Goal: Task Accomplishment & Management: Manage account settings

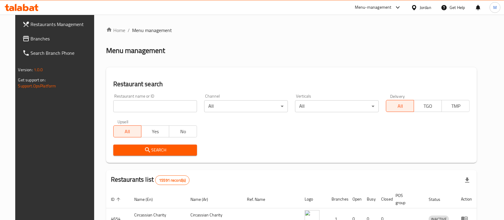
type input "س"
click at [148, 106] on input "س" at bounding box center [155, 106] width 84 height 12
type input "نور الدين"
click button "Search" at bounding box center [155, 150] width 84 height 11
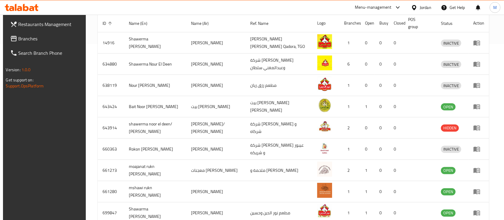
scroll to position [230, 0]
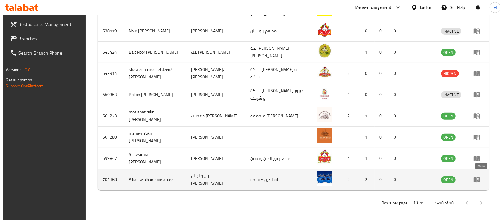
click at [477, 177] on icon "enhanced table" at bounding box center [477, 179] width 7 height 5
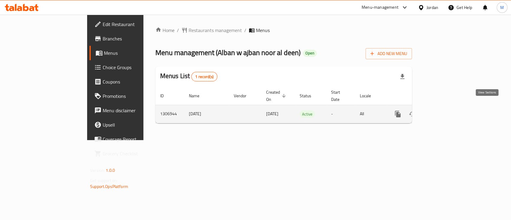
click at [444, 110] on icon "enhanced table" at bounding box center [440, 113] width 7 height 7
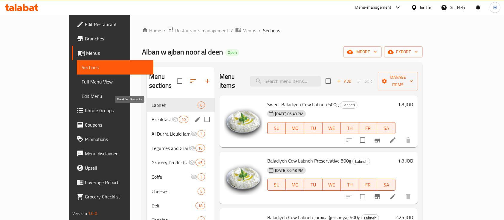
click at [152, 116] on span "Breakfast Products" at bounding box center [162, 119] width 20 height 7
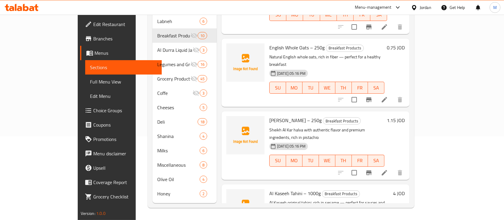
scroll to position [387, 0]
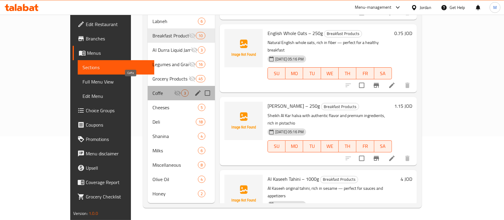
click at [153, 89] on span "Coffe" at bounding box center [164, 92] width 22 height 7
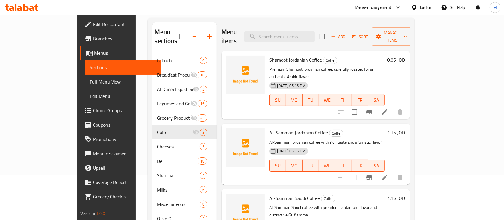
scroll to position [44, 0]
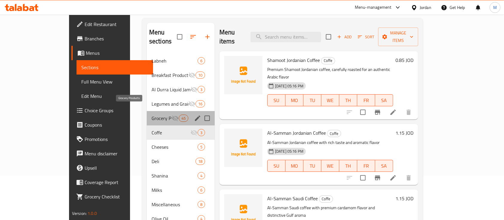
click at [152, 115] on span "Grocery Products" at bounding box center [162, 118] width 20 height 7
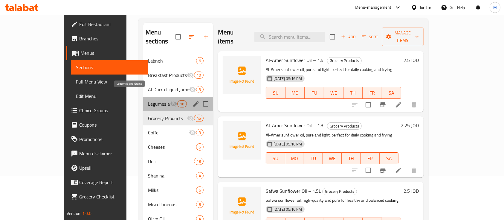
click at [148, 100] on span "Legumes and Grains" at bounding box center [159, 103] width 22 height 7
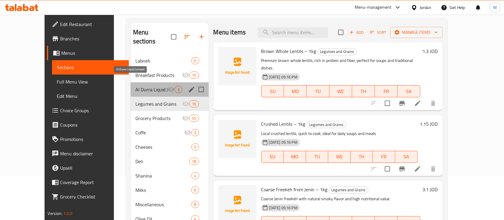
click at [136, 86] on span "Al Durra Liquid Jameed" at bounding box center [152, 89] width 32 height 7
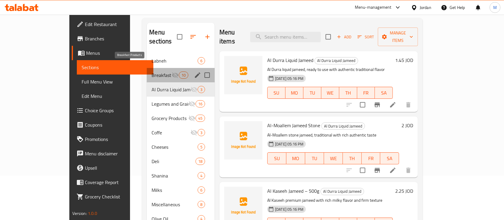
click at [152, 72] on span "Breakfast Products" at bounding box center [162, 75] width 20 height 7
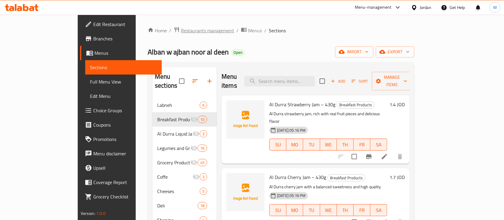
click at [181, 30] on span "Restaurants management" at bounding box center [207, 30] width 53 height 7
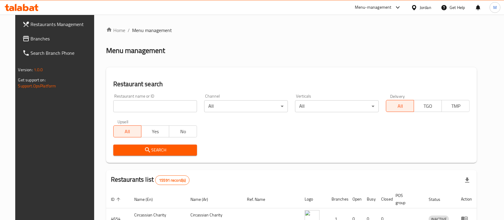
click at [139, 111] on input "search" at bounding box center [155, 106] width 84 height 12
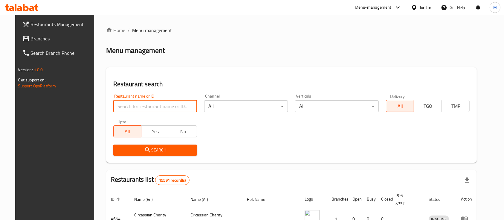
type input "س"
type input "الأمين"
click button "Search" at bounding box center [155, 150] width 84 height 11
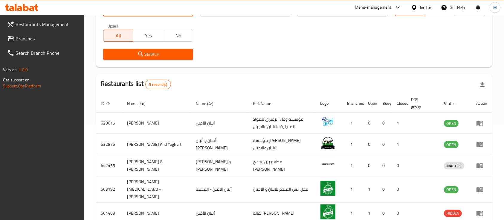
scroll to position [125, 0]
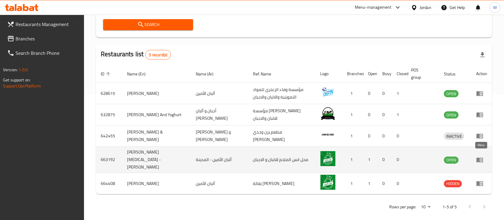
click at [481, 156] on icon "enhanced table" at bounding box center [480, 159] width 7 height 7
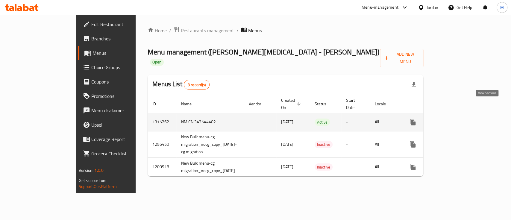
click at [459, 118] on icon "enhanced table" at bounding box center [455, 121] width 7 height 7
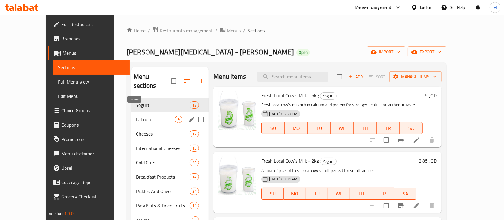
click at [136, 116] on span "Labneh" at bounding box center [155, 119] width 39 height 7
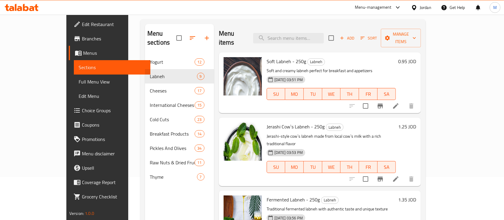
scroll to position [4, 0]
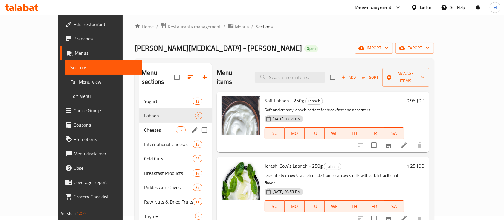
click at [146, 125] on div "Cheeses 17" at bounding box center [175, 130] width 72 height 14
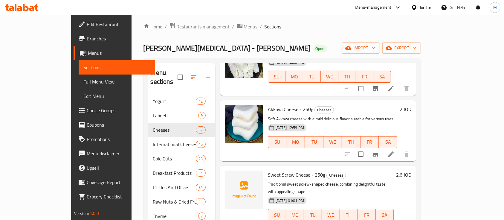
scroll to position [519, 0]
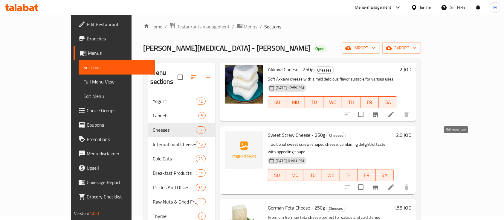
click at [395, 183] on icon at bounding box center [391, 186] width 7 height 7
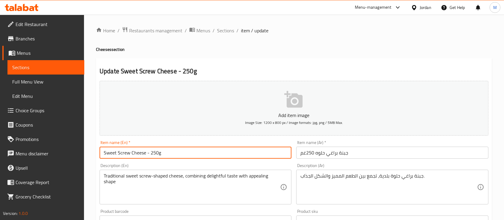
drag, startPoint x: 145, startPoint y: 154, endPoint x: 79, endPoint y: 154, distance: 66.4
click at [79, 154] on div "Edit Restaurant Branches Menus Sections Full Menu View Edit Menu Choice Groups …" at bounding box center [252, 219] width 504 height 408
click at [224, 27] on span "Sections" at bounding box center [225, 30] width 17 height 7
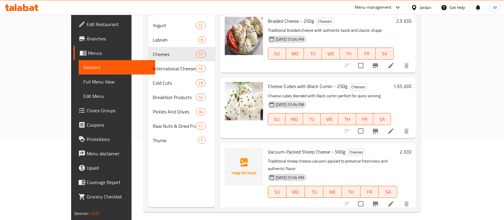
scroll to position [84, 0]
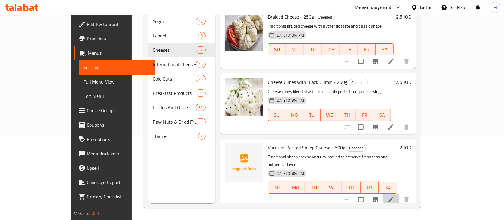
click at [400, 194] on li at bounding box center [391, 199] width 17 height 11
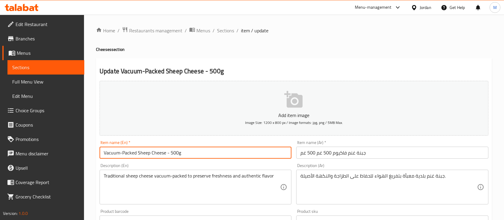
drag, startPoint x: 122, startPoint y: 152, endPoint x: 166, endPoint y: 154, distance: 43.8
click at [166, 154] on input "Vacuum-Packed Sheep Cheese - 500g" at bounding box center [196, 153] width 192 height 12
click at [219, 29] on span "Sections" at bounding box center [225, 30] width 17 height 7
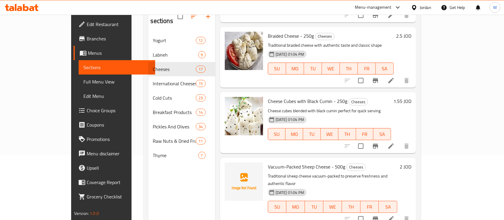
scroll to position [80, 0]
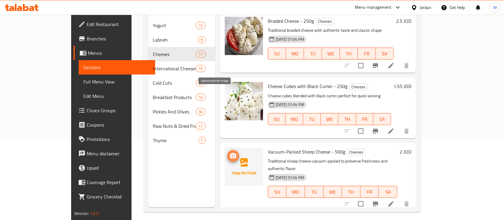
click at [230, 152] on icon "upload picture" at bounding box center [233, 155] width 7 height 7
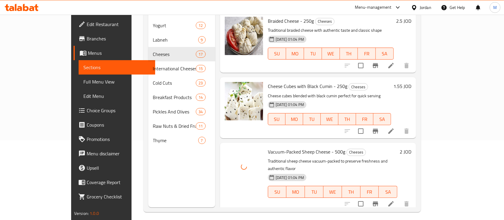
scroll to position [84, 0]
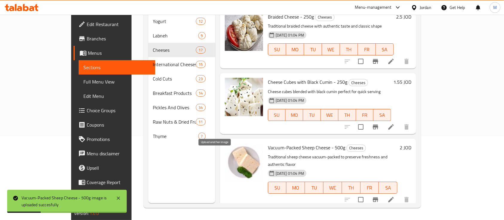
click at [230, 220] on icon "upload picture" at bounding box center [233, 223] width 6 height 5
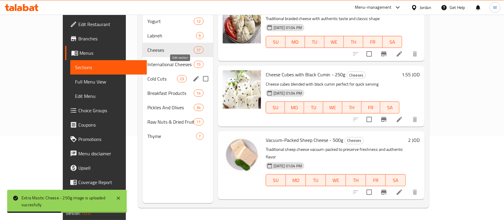
scroll to position [44, 0]
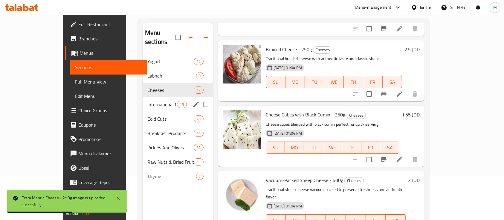
click at [143, 100] on div "International Cheeses 15" at bounding box center [178, 104] width 71 height 14
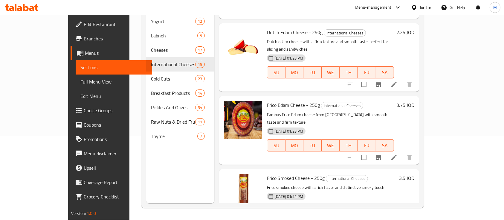
scroll to position [735, 0]
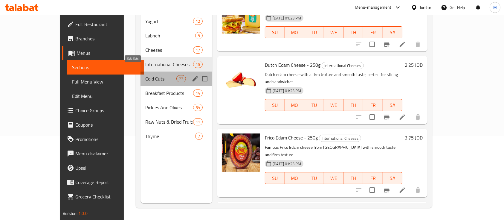
click at [145, 75] on span "Cold Cuts" at bounding box center [160, 78] width 31 height 7
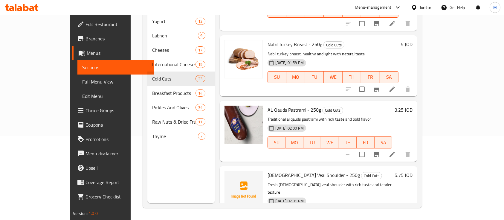
scroll to position [1139, 0]
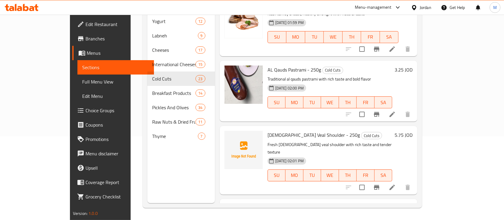
click at [268, 203] on span "Nabil Roasted Turkey - 250g" at bounding box center [297, 207] width 58 height 9
drag, startPoint x: 250, startPoint y: 114, endPoint x: 289, endPoint y: 116, distance: 38.6
click at [289, 203] on span "Nabil Roasted Turkey - 250g" at bounding box center [297, 207] width 58 height 9
drag, startPoint x: 286, startPoint y: 116, endPoint x: 275, endPoint y: 116, distance: 11.1
click at [285, 203] on span "Nabil Roasted Turkey - 250g" at bounding box center [297, 207] width 58 height 9
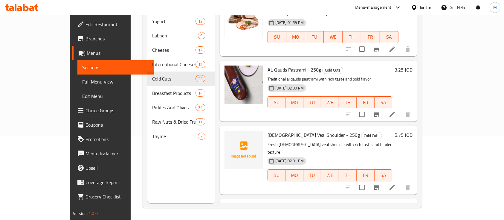
click at [268, 203] on span "Nabil Roasted Turkey - 250g" at bounding box center [297, 207] width 58 height 9
drag, startPoint x: 262, startPoint y: 115, endPoint x: 288, endPoint y: 115, distance: 26.6
click at [289, 203] on span "Nabil Roasted Turkey - 250g" at bounding box center [297, 207] width 58 height 9
click at [230, 209] on icon "upload picture" at bounding box center [233, 211] width 6 height 5
click at [280, 203] on span "Nabil Roasted Turkey - 250g" at bounding box center [297, 207] width 58 height 9
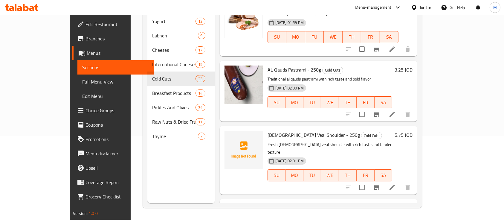
click at [287, 203] on span "Nabil Roasted Turkey - 250g" at bounding box center [297, 207] width 58 height 9
click at [227, 209] on span "upload picture" at bounding box center [233, 212] width 12 height 7
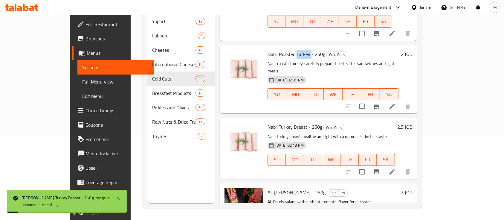
scroll to position [1298, 0]
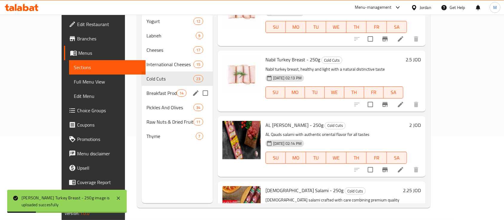
click at [156, 89] on span "Breakfast Products" at bounding box center [162, 92] width 30 height 7
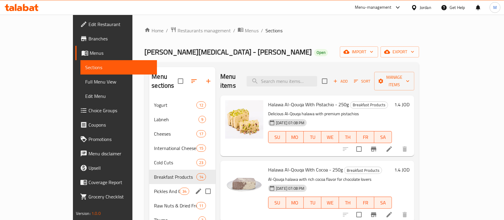
click at [149, 186] on div "Pickles And Olives 34" at bounding box center [182, 191] width 66 height 14
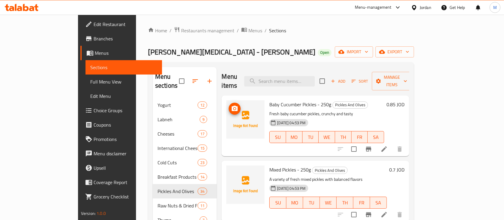
click at [231, 105] on icon "upload picture" at bounding box center [234, 108] width 7 height 7
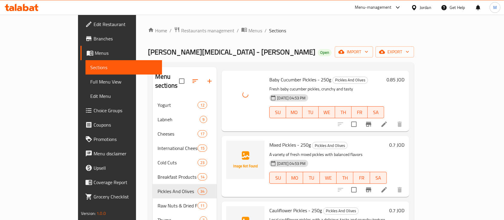
scroll to position [40, 0]
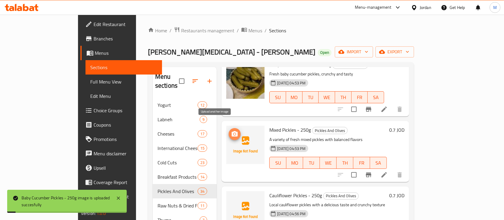
click at [232, 131] on icon "upload picture" at bounding box center [235, 133] width 6 height 5
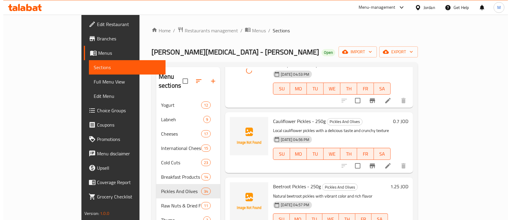
scroll to position [120, 0]
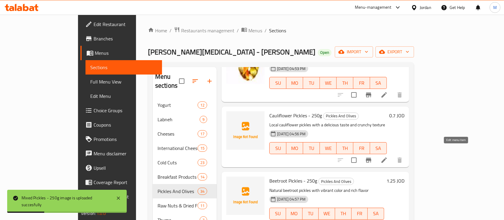
click at [388, 156] on icon at bounding box center [384, 159] width 7 height 7
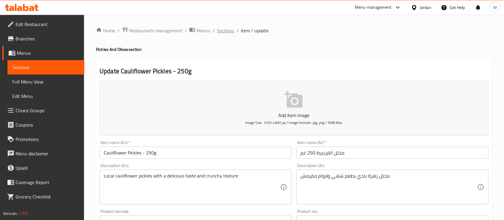
click at [231, 33] on span "Sections" at bounding box center [225, 30] width 17 height 7
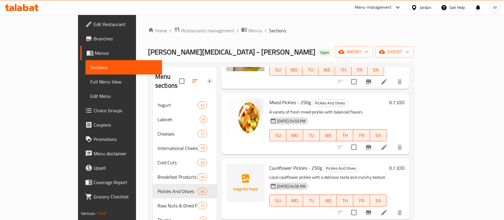
scroll to position [80, 0]
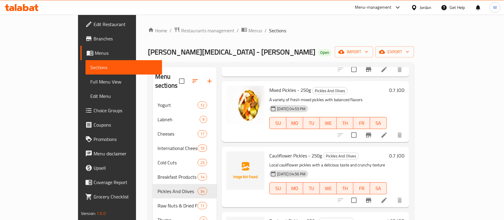
click at [270, 151] on span "Cauliflower Pickles - 250g" at bounding box center [296, 155] width 53 height 9
drag, startPoint x: 251, startPoint y: 148, endPoint x: 287, endPoint y: 149, distance: 36.2
click at [287, 151] on span "Cauliflower Pickles - 250g" at bounding box center [296, 155] width 53 height 9
copy span "Cauliflower Pickles"
click at [232, 157] on icon "upload picture" at bounding box center [235, 159] width 6 height 5
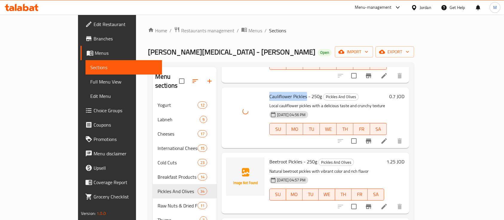
scroll to position [159, 0]
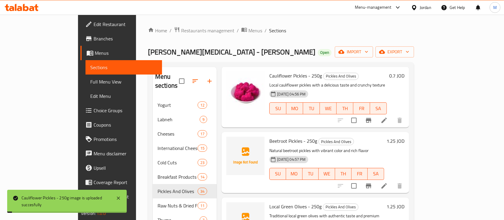
click at [270, 136] on span "Beetroot Pickles - 250g" at bounding box center [294, 140] width 48 height 9
click at [267, 134] on div "Beetroot Pickles - 250g Pickles And Olives Natural beetroot pickles with vibran…" at bounding box center [327, 162] width 120 height 56
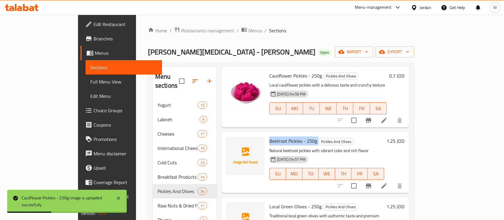
click at [270, 136] on span "Beetroot Pickles - 250g" at bounding box center [294, 140] width 48 height 9
drag, startPoint x: 250, startPoint y: 132, endPoint x: 282, endPoint y: 134, distance: 32.1
click at [282, 136] on span "Beetroot Pickles - 250g" at bounding box center [294, 140] width 48 height 9
copy span "Beetroot Pickles"
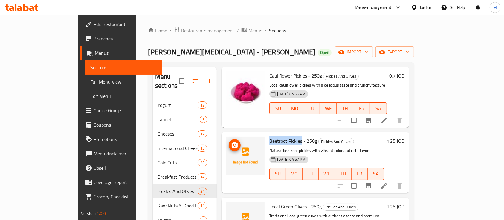
click at [234, 144] on circle "upload picture" at bounding box center [235, 145] width 2 height 2
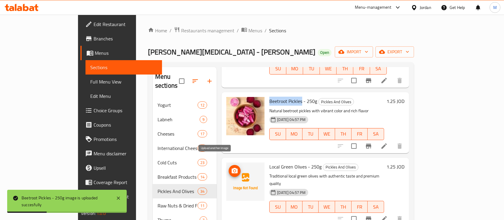
click at [232, 168] on icon "upload picture" at bounding box center [235, 170] width 6 height 5
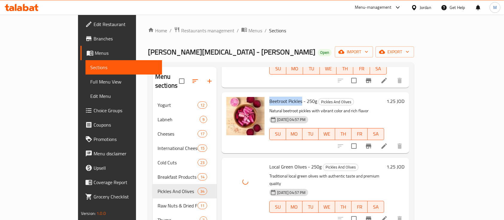
scroll to position [239, 0]
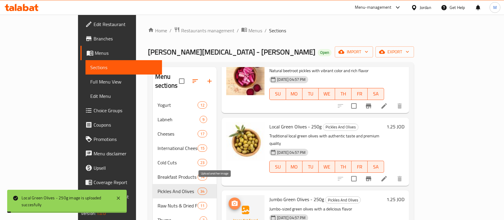
click at [231, 200] on icon "upload picture" at bounding box center [234, 203] width 7 height 7
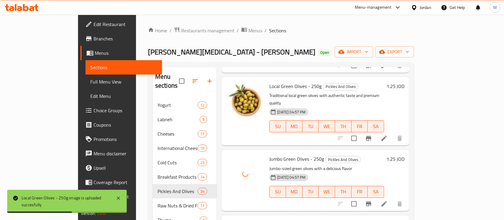
scroll to position [319, 0]
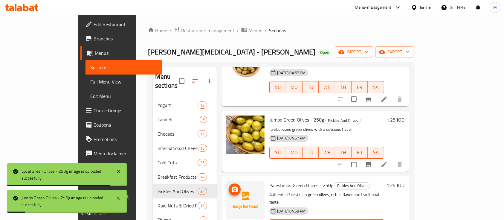
drag, startPoint x: 222, startPoint y: 174, endPoint x: 218, endPoint y: 174, distance: 4.5
click at [227, 181] on img at bounding box center [246, 200] width 38 height 38
click at [232, 186] on icon "upload picture" at bounding box center [235, 188] width 6 height 5
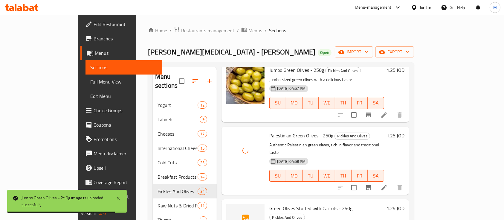
scroll to position [399, 0]
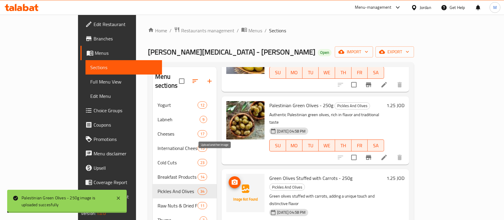
click at [231, 179] on icon "upload picture" at bounding box center [234, 182] width 7 height 7
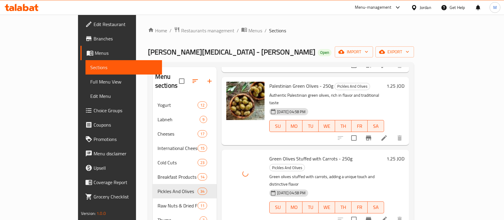
scroll to position [439, 0]
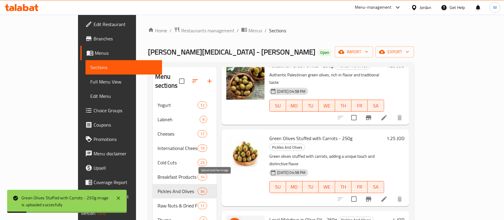
click at [229, 220] on span "upload picture" at bounding box center [235, 223] width 12 height 7
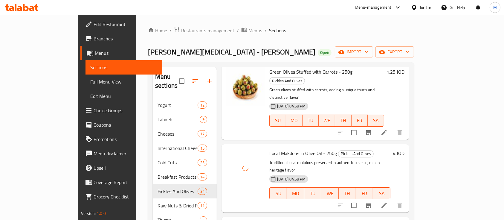
scroll to position [519, 0]
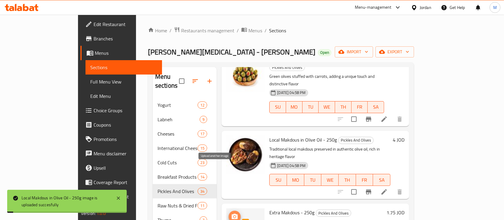
click at [229, 213] on span "upload picture" at bounding box center [235, 216] width 12 height 7
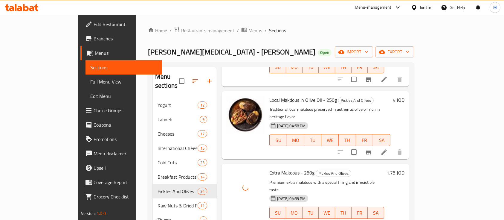
scroll to position [598, 0]
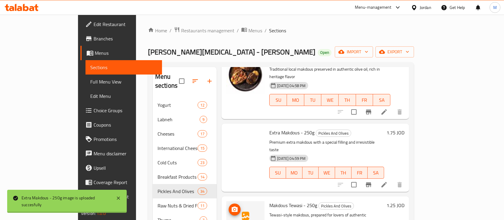
click at [231, 206] on icon "upload picture" at bounding box center [234, 209] width 7 height 7
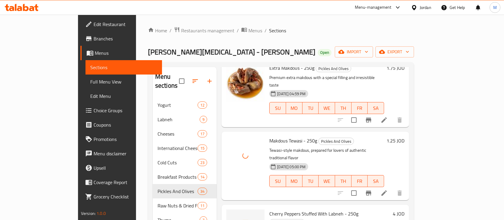
scroll to position [678, 0]
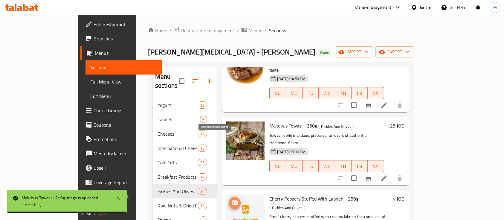
click at [231, 199] on icon "upload picture" at bounding box center [234, 202] width 7 height 7
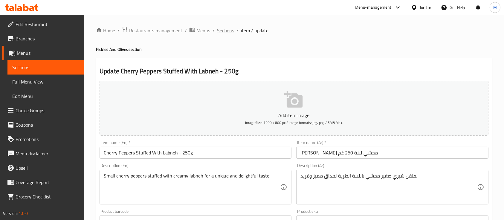
click at [231, 31] on span "Sections" at bounding box center [225, 30] width 17 height 7
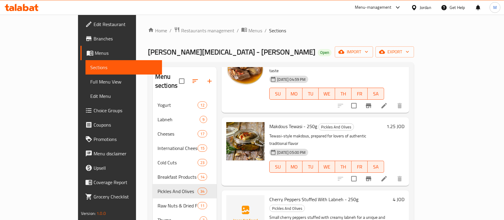
scroll to position [678, 0]
click at [232, 200] on icon "upload picture" at bounding box center [235, 202] width 6 height 5
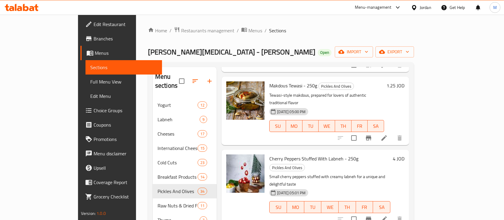
drag, startPoint x: 251, startPoint y: 161, endPoint x: 317, endPoint y: 164, distance: 65.9
copy span "Grilled Olives Stuffed with Labneh"
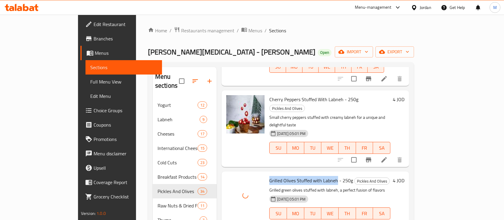
scroll to position [798, 0]
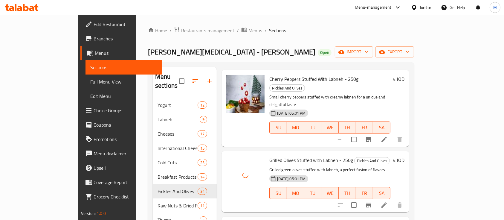
drag, startPoint x: 310, startPoint y: 149, endPoint x: 237, endPoint y: 147, distance: 73.6
copy div "Grape Leaves Stuffed With Labneh"
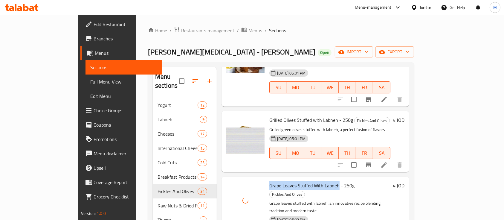
scroll to position [878, 0]
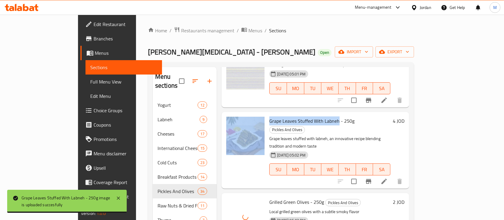
scroll to position [917, 0]
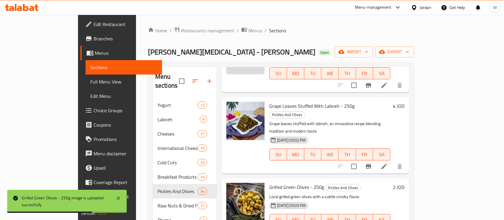
drag, startPoint x: 250, startPoint y: 158, endPoint x: 290, endPoint y: 159, distance: 39.8
copy span "Arugula Black Olives"
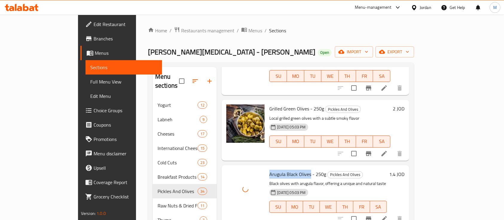
scroll to position [997, 0]
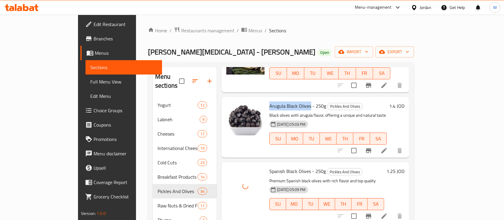
scroll to position [1077, 0]
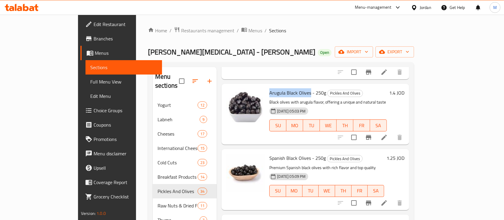
scroll to position [1117, 0]
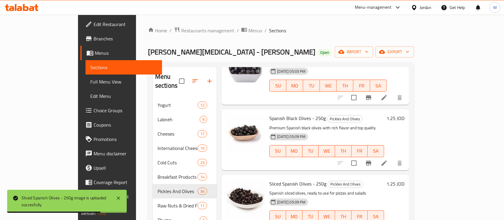
drag, startPoint x: 250, startPoint y: 154, endPoint x: 262, endPoint y: 156, distance: 11.6
copy span "Picual"
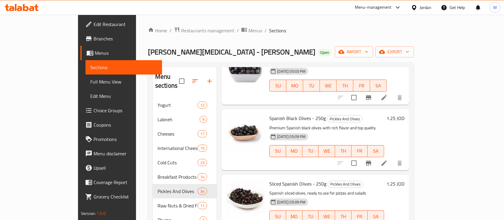
drag, startPoint x: 275, startPoint y: 156, endPoint x: 248, endPoint y: 155, distance: 26.9
copy span "Picual Olives"
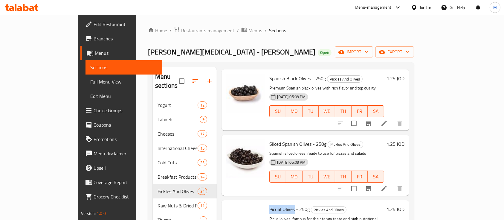
scroll to position [1197, 0]
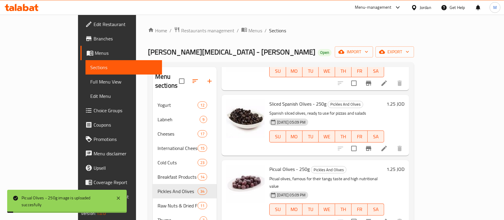
drag, startPoint x: 248, startPoint y: 140, endPoint x: 290, endPoint y: 139, distance: 41.3
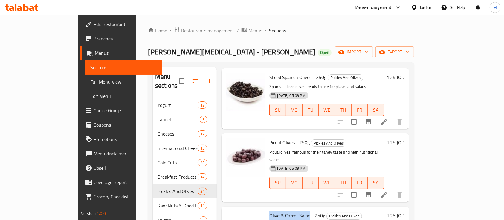
scroll to position [1237, 0]
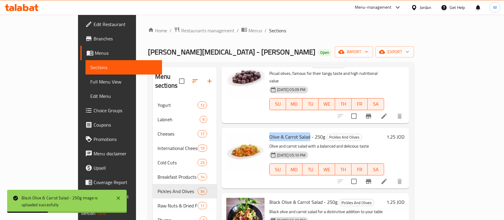
scroll to position [1317, 0]
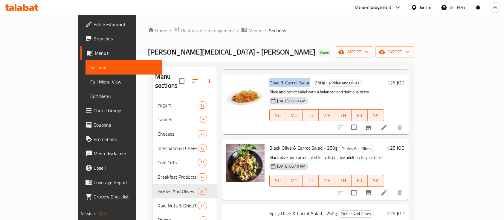
scroll to position [1396, 0]
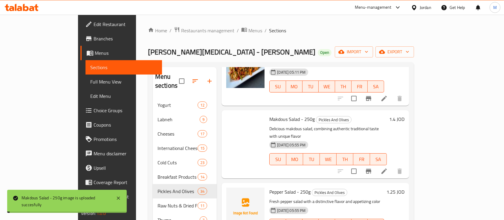
scroll to position [1476, 0]
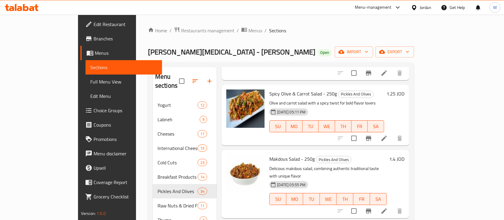
scroll to position [1516, 0]
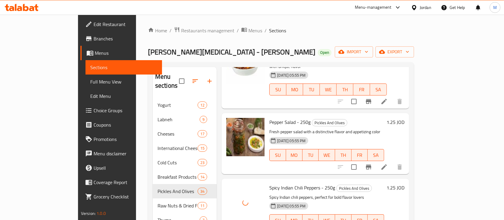
scroll to position [1596, 0]
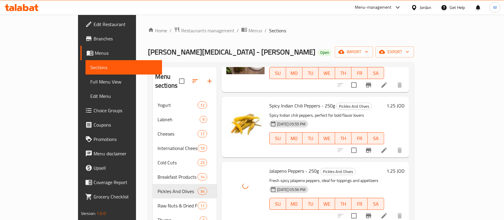
scroll to position [1676, 0]
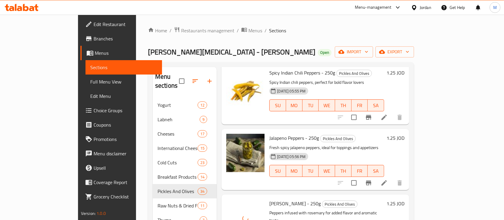
scroll to position [1715, 0]
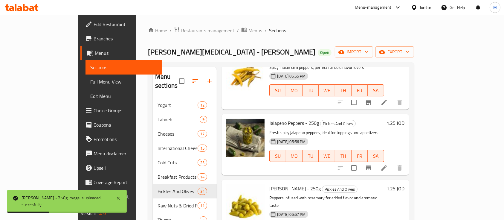
drag, startPoint x: 250, startPoint y: 145, endPoint x: 280, endPoint y: 145, distance: 30.5
copy span "Pickled Turnips"
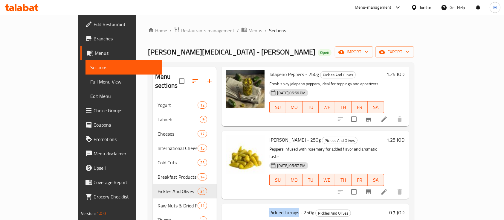
scroll to position [1795, 0]
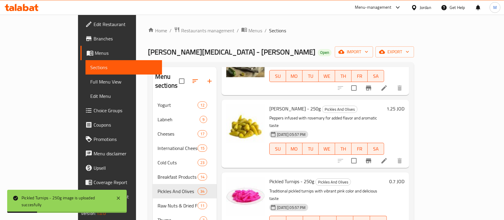
drag, startPoint x: 299, startPoint y: 130, endPoint x: 248, endPoint y: 130, distance: 50.9
copy span "Pickled Garlic in Olive Oil"
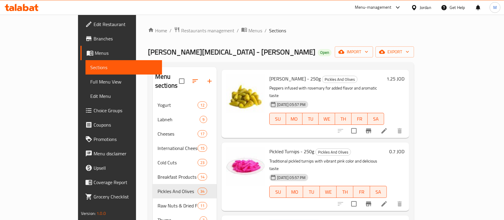
scroll to position [1835, 0]
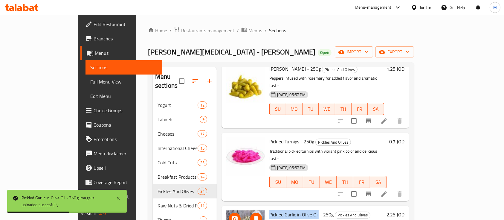
click at [231, 215] on icon "upload picture" at bounding box center [234, 218] width 7 height 7
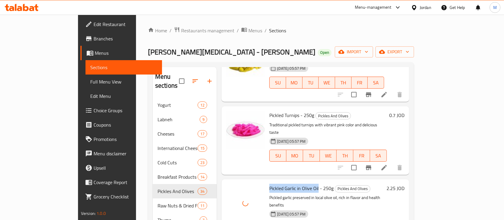
scroll to position [1875, 0]
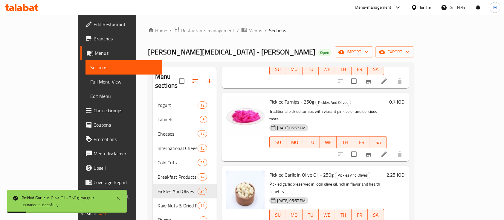
drag, startPoint x: 282, startPoint y: 117, endPoint x: 250, endPoint y: 117, distance: 32.9
copy span "Spicy Chili Sauce"
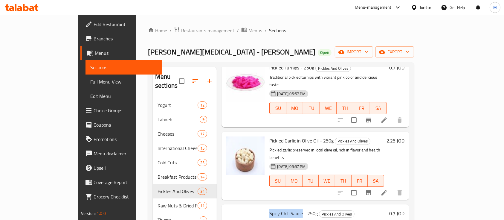
scroll to position [1915, 0]
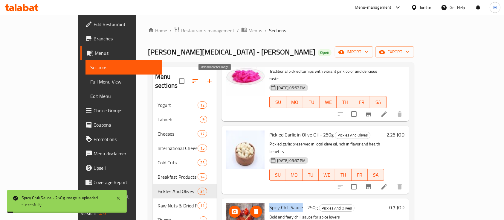
click at [232, 209] on icon "upload picture" at bounding box center [235, 211] width 6 height 5
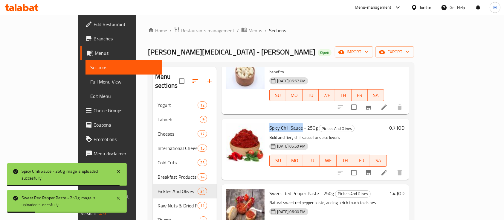
scroll to position [1955, 0]
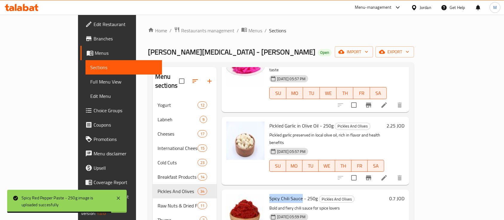
scroll to position [1875, 0]
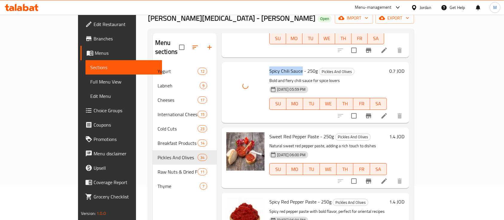
scroll to position [40, 0]
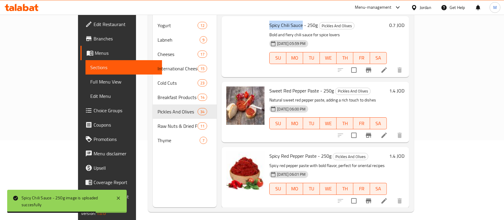
scroll to position [84, 0]
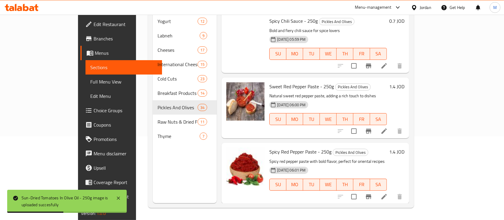
drag, startPoint x: 266, startPoint y: 152, endPoint x: 248, endPoint y: 152, distance: 18.0
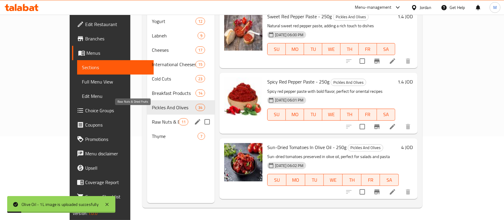
click at [152, 118] on span "Raw Nuts & Dried Fruits" at bounding box center [165, 121] width 27 height 7
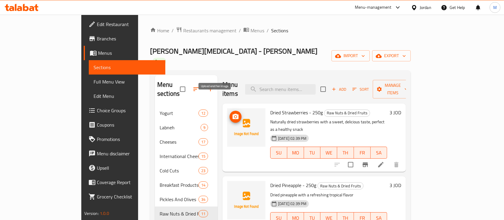
click at [233, 114] on icon "upload picture" at bounding box center [236, 116] width 6 height 5
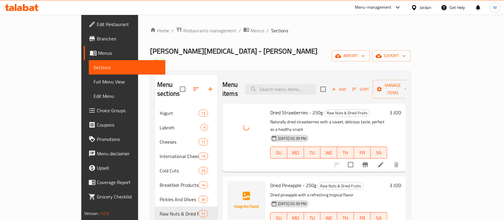
scroll to position [40, 0]
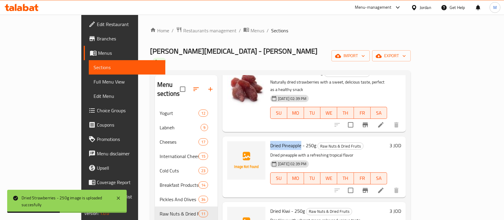
drag, startPoint x: 250, startPoint y: 121, endPoint x: 282, endPoint y: 121, distance: 31.7
click at [282, 141] on span "Dried Pineapple - 250g" at bounding box center [293, 145] width 46 height 9
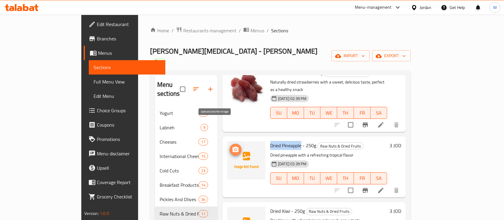
click at [233, 147] on icon "upload picture" at bounding box center [236, 149] width 6 height 5
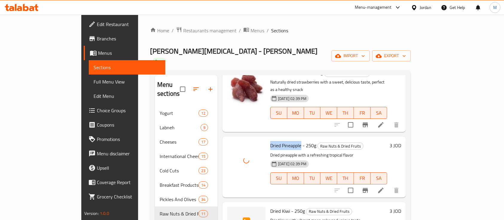
scroll to position [80, 0]
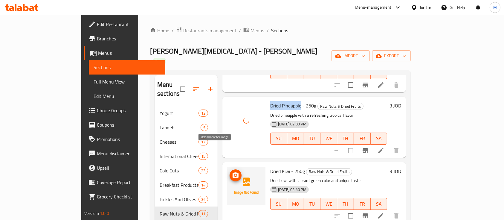
click at [232, 172] on icon "upload picture" at bounding box center [235, 175] width 7 height 7
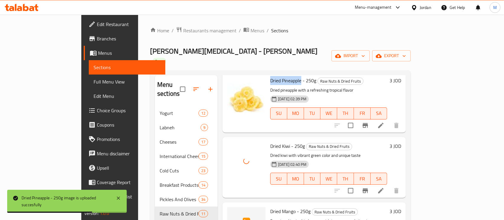
scroll to position [120, 0]
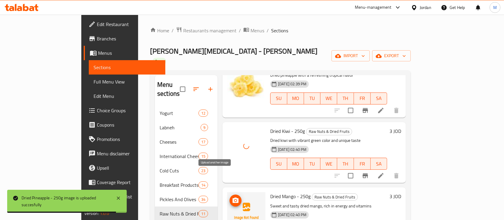
click at [233, 197] on icon "upload picture" at bounding box center [236, 199] width 6 height 5
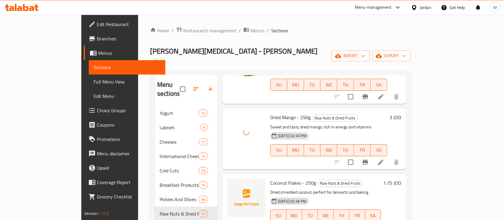
scroll to position [199, 0]
click at [232, 183] on icon "upload picture" at bounding box center [235, 186] width 7 height 7
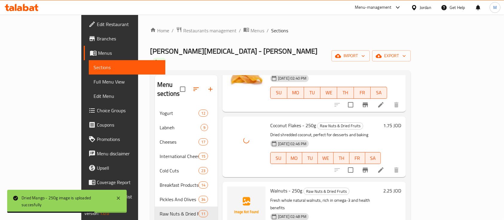
scroll to position [279, 0]
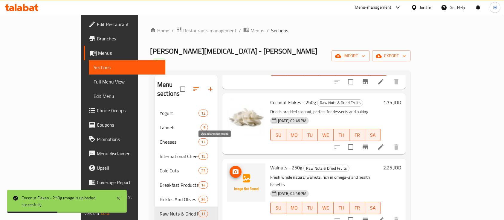
click at [230, 168] on span "upload picture" at bounding box center [236, 171] width 12 height 7
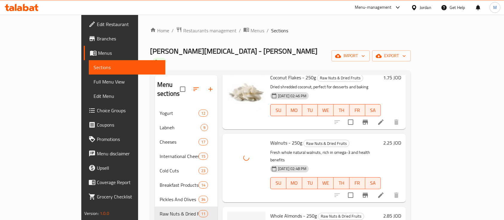
scroll to position [319, 0]
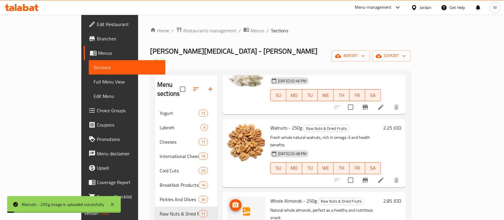
click at [233, 202] on icon "upload picture" at bounding box center [236, 204] width 6 height 5
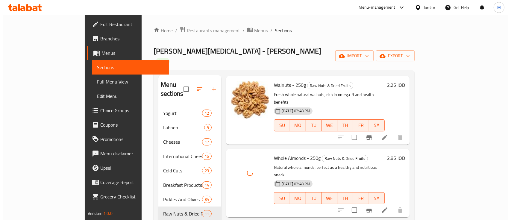
scroll to position [399, 0]
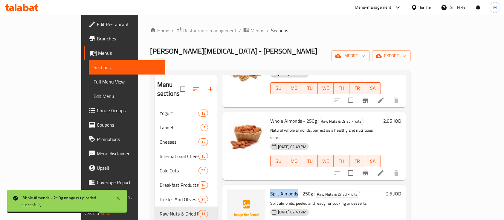
drag, startPoint x: 249, startPoint y: 154, endPoint x: 278, endPoint y: 156, distance: 28.5
click at [278, 187] on div "Split Almonds - 250g Raw Nuts & Dried Fruits Split almonds, peeled and ready fo…" at bounding box center [327, 215] width 118 height 56
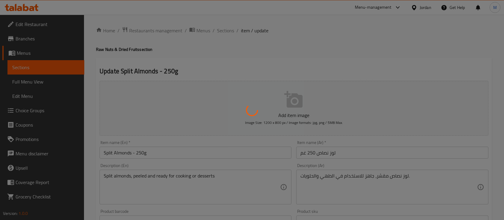
click at [107, 153] on div at bounding box center [252, 110] width 504 height 220
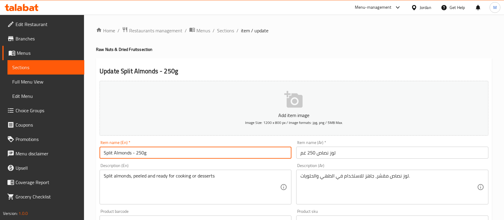
click at [110, 154] on input "Split Almonds - 250g" at bounding box center [196, 153] width 192 height 12
click at [108, 154] on input "Halv Almonds - 250g" at bounding box center [196, 153] width 192 height 12
drag, startPoint x: 132, startPoint y: 154, endPoint x: 99, endPoint y: 152, distance: 33.0
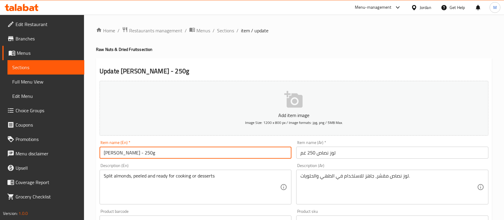
click at [99, 152] on div "Item name (En)   * Halv Almonds - 250g Item name (En) *" at bounding box center [195, 149] width 197 height 23
paste input "ed"
type input "Halved Almonds - 250g"
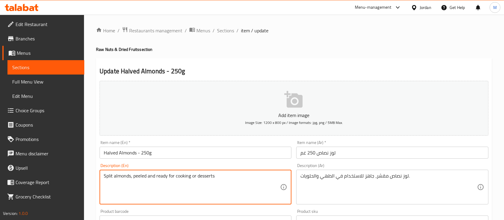
drag, startPoint x: 130, startPoint y: 176, endPoint x: 95, endPoint y: 179, distance: 35.1
paste textarea "Halved A"
type textarea "Halved Almonds, peeled and ready for cooking or desserts"
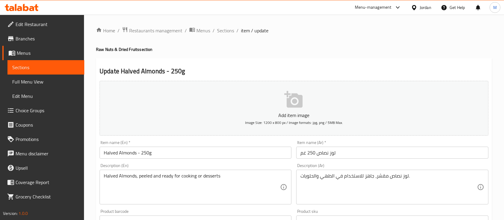
click at [175, 165] on div "Description (En) Halved Almonds, peeled and ready for cooking or desserts Descr…" at bounding box center [196, 183] width 192 height 41
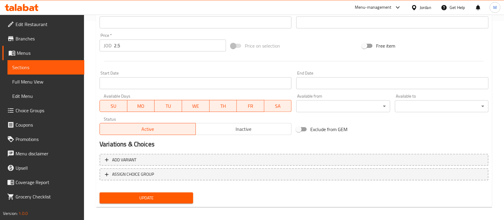
scroll to position [199, 0]
click at [174, 202] on button "Update" at bounding box center [147, 197] width 94 height 11
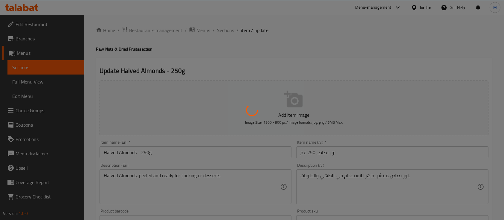
scroll to position [0, 0]
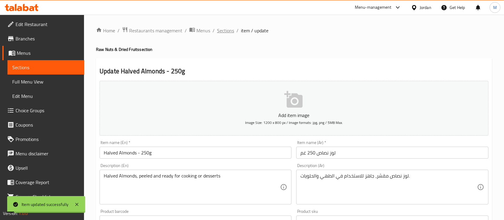
click at [227, 33] on span "Sections" at bounding box center [225, 30] width 17 height 7
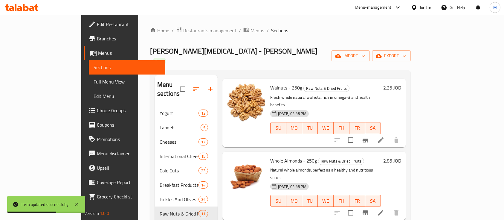
scroll to position [399, 0]
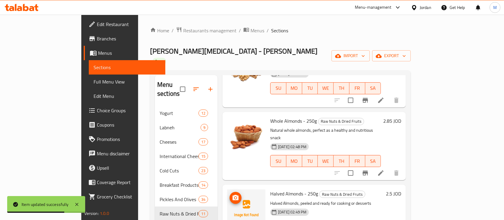
click at [232, 194] on icon "upload picture" at bounding box center [235, 197] width 7 height 7
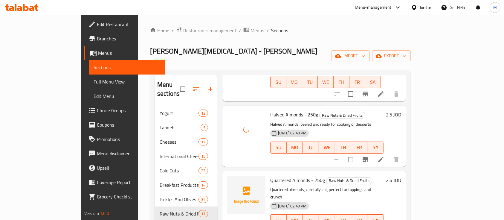
scroll to position [479, 0]
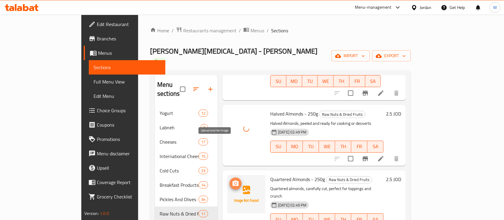
click at [230, 180] on span "upload picture" at bounding box center [236, 183] width 12 height 7
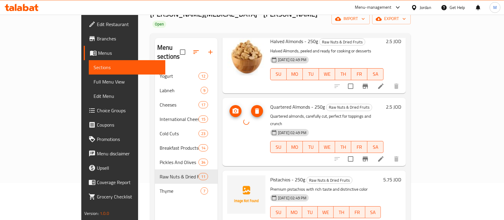
scroll to position [40, 0]
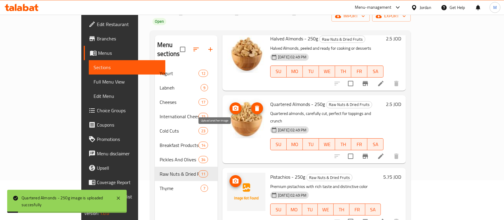
click at [230, 177] on span "upload picture" at bounding box center [236, 180] width 12 height 7
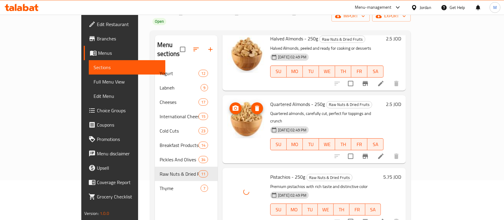
scroll to position [84, 0]
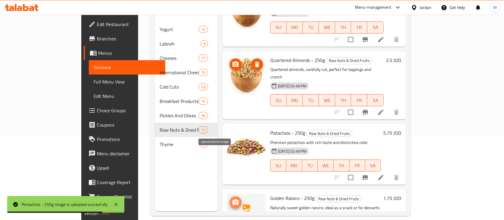
click at [233, 199] on icon "upload picture" at bounding box center [236, 201] width 6 height 5
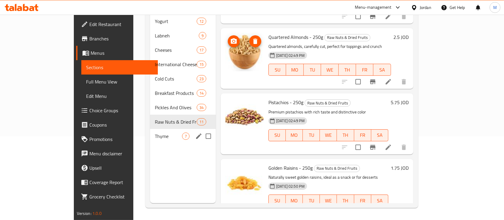
click at [150, 132] on div "Thyme 7" at bounding box center [183, 136] width 66 height 14
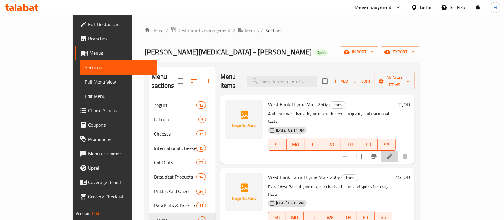
click at [398, 151] on li at bounding box center [389, 156] width 17 height 11
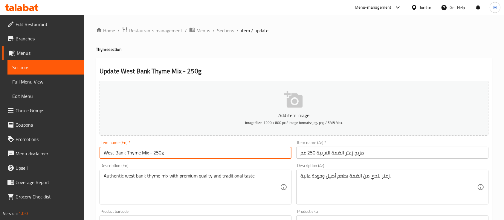
drag, startPoint x: 125, startPoint y: 155, endPoint x: 93, endPoint y: 155, distance: 32.0
click at [93, 155] on div "Home / Restaurants management / Menus / Sections / item / update Thyme section …" at bounding box center [294, 219] width 420 height 408
type input "Aldafa Thyme Mix - 250g"
click at [205, 143] on div "Item name (En)   * Aldafa Thyme Mix - 250g Item name (En) *" at bounding box center [196, 149] width 192 height 18
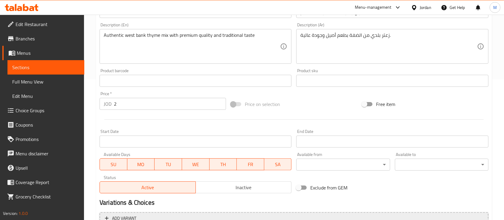
scroll to position [203, 0]
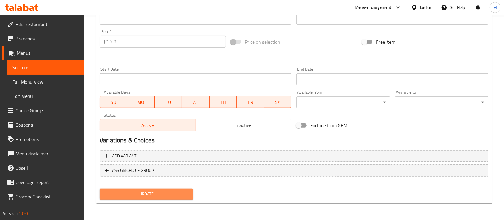
click at [176, 194] on span "Update" at bounding box center [146, 193] width 84 height 7
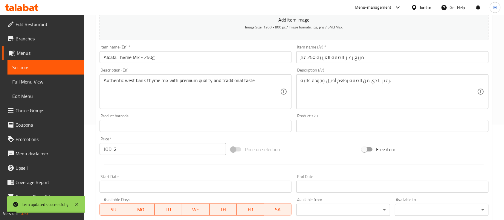
scroll to position [199, 0]
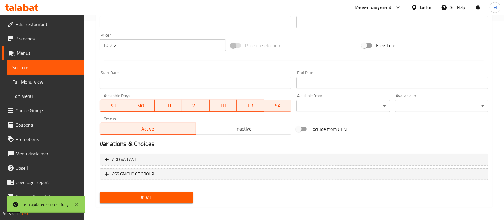
click at [184, 200] on span "Update" at bounding box center [146, 197] width 84 height 7
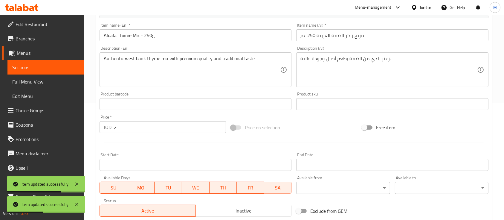
scroll to position [0, 0]
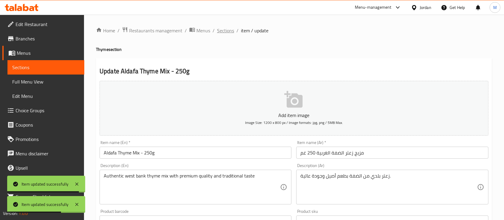
click at [226, 32] on span "Sections" at bounding box center [225, 30] width 17 height 7
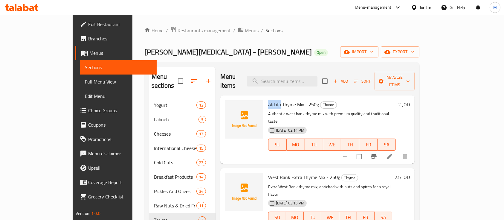
drag, startPoint x: 250, startPoint y: 95, endPoint x: 263, endPoint y: 97, distance: 13.3
click at [268, 100] on span "Aldafa Thyme Mix - 250g" at bounding box center [293, 104] width 51 height 9
copy span "Aldafa"
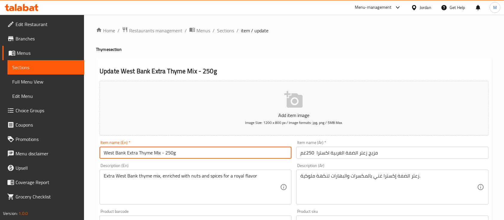
drag, startPoint x: 125, startPoint y: 153, endPoint x: 86, endPoint y: 158, distance: 39.6
click at [86, 157] on div "Home / Restaurants management / Menus / Sections / item / update Thyme section …" at bounding box center [294, 219] width 420 height 408
paste input "Aldafa"
type input "Aldafa Extra Thyme Mix - 250g"
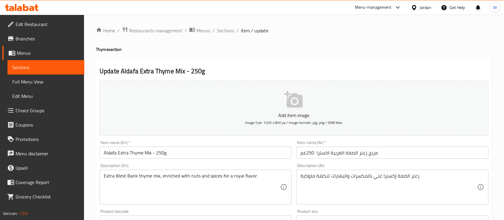
click at [93, 151] on div "Home / Restaurants management / Menus / Sections / item / update Thyme section …" at bounding box center [294, 219] width 420 height 408
click at [221, 160] on div "Item name (En)   * Aldafa Extra Thyme Mix - 250g Item name (En) *" at bounding box center [195, 149] width 197 height 23
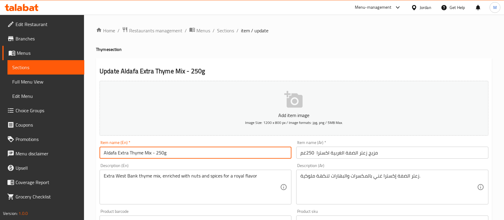
click at [221, 157] on input "Aldafa Extra Thyme Mix - 250g" at bounding box center [196, 153] width 192 height 12
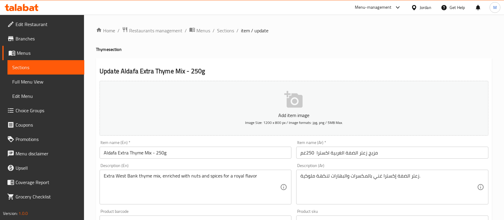
click at [224, 163] on div "Description (En) Extra West Bank thyme mix, enriched with nuts and spices for a…" at bounding box center [195, 184] width 197 height 46
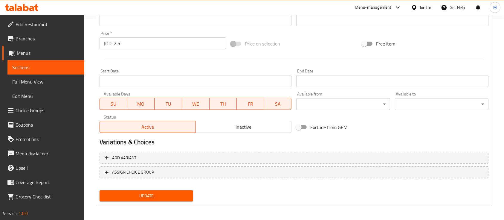
scroll to position [203, 0]
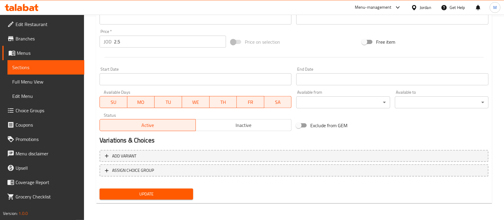
click at [161, 194] on span "Update" at bounding box center [146, 193] width 84 height 7
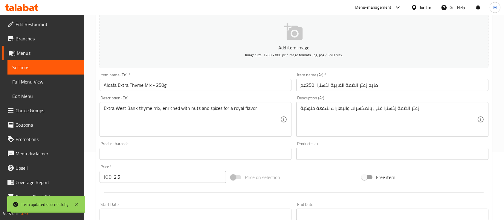
scroll to position [0, 0]
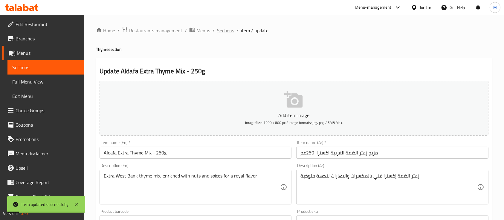
click at [230, 32] on span "Sections" at bounding box center [225, 30] width 17 height 7
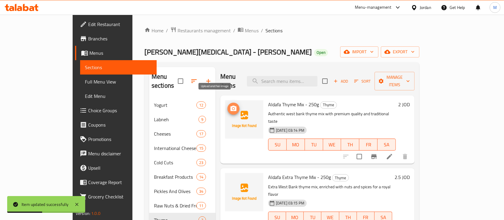
click at [230, 105] on icon "upload picture" at bounding box center [233, 108] width 7 height 7
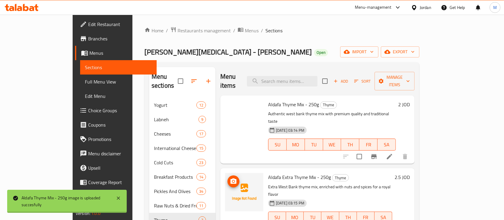
click at [231, 178] on icon "upload picture" at bounding box center [234, 180] width 6 height 5
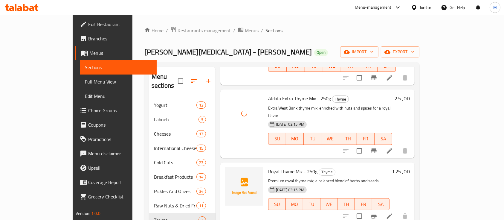
scroll to position [80, 0]
click at [225, 166] on img at bounding box center [244, 185] width 38 height 38
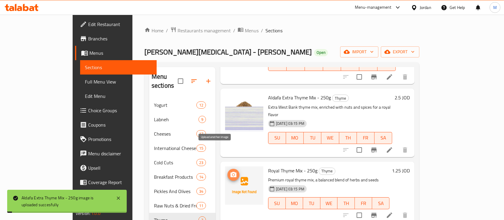
click at [228, 171] on span "upload picture" at bounding box center [234, 174] width 12 height 7
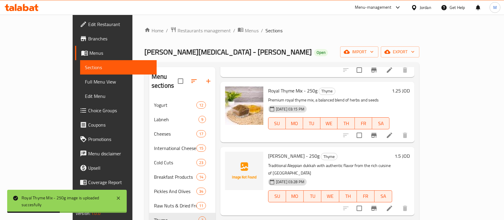
scroll to position [199, 0]
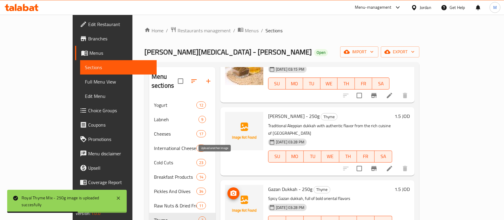
click at [230, 190] on icon "upload picture" at bounding box center [233, 193] width 7 height 7
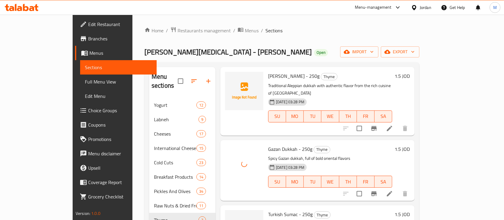
scroll to position [253, 0]
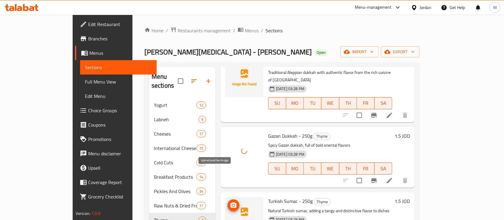
click at [231, 202] on icon "upload picture" at bounding box center [234, 204] width 6 height 5
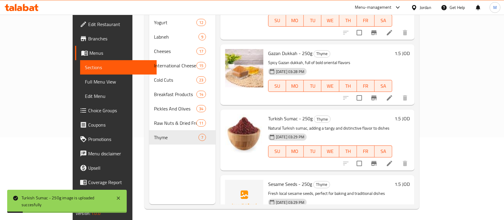
scroll to position [84, 0]
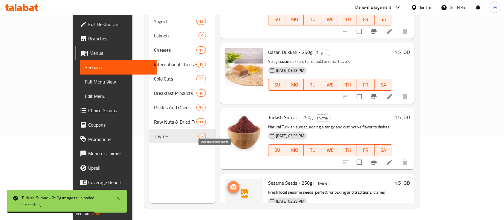
click at [230, 183] on icon "upload picture" at bounding box center [233, 186] width 7 height 7
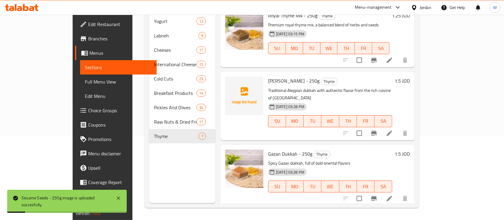
scroll to position [126, 0]
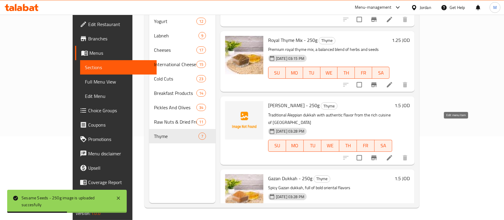
click at [393, 155] on icon at bounding box center [389, 157] width 5 height 5
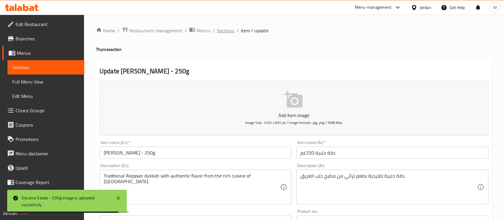
click at [233, 30] on span "Sections" at bounding box center [225, 30] width 17 height 7
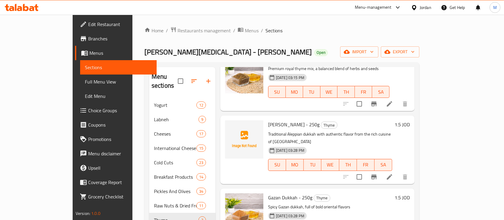
scroll to position [199, 0]
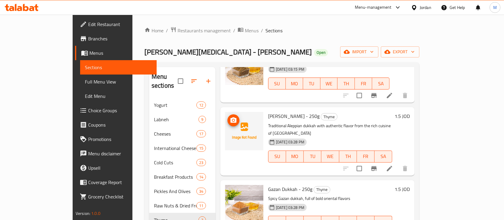
click at [228, 117] on span "upload picture" at bounding box center [234, 120] width 12 height 7
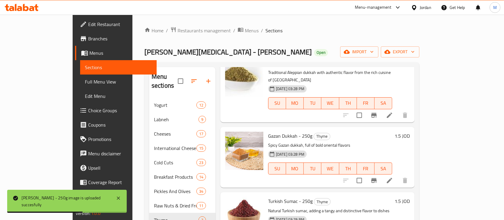
scroll to position [213, 0]
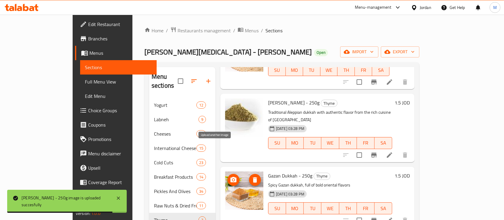
click at [230, 176] on icon "upload picture" at bounding box center [233, 179] width 7 height 7
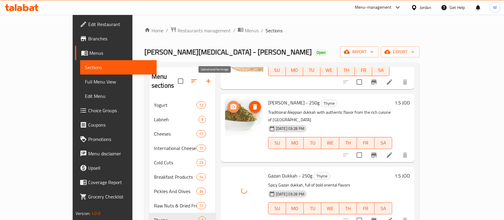
click at [231, 104] on icon "upload picture" at bounding box center [234, 106] width 6 height 5
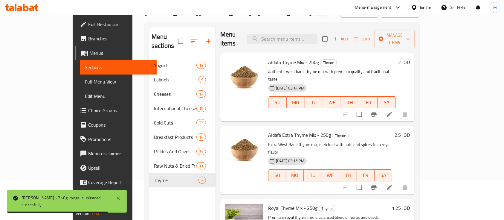
scroll to position [0, 0]
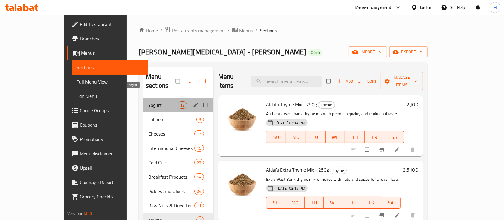
click at [148, 101] on span "Yogurt" at bounding box center [162, 104] width 29 height 7
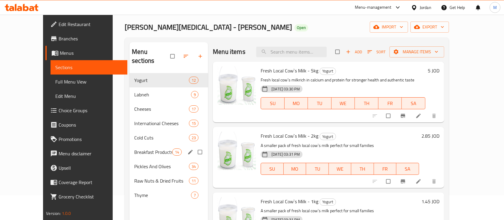
scroll to position [40, 0]
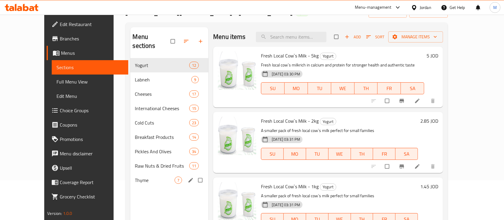
click at [130, 173] on div "Thyme 7" at bounding box center [169, 180] width 78 height 14
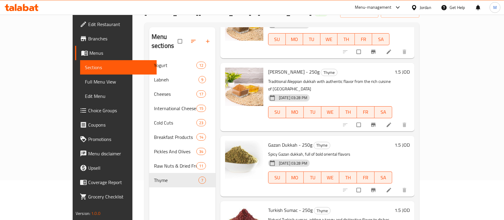
scroll to position [253, 0]
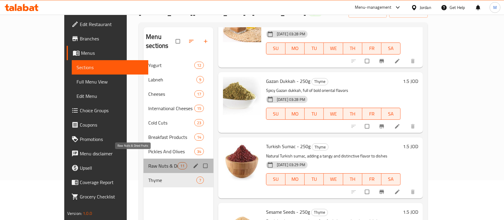
click at [148, 162] on span "Raw Nuts & Dried Fruits" at bounding box center [162, 165] width 29 height 7
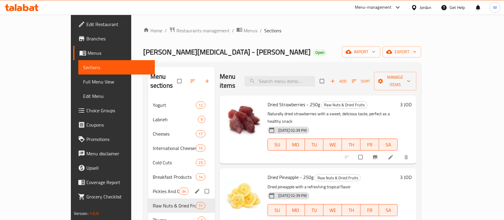
click at [148, 184] on div "Pickles And Olives 34" at bounding box center [181, 191] width 67 height 14
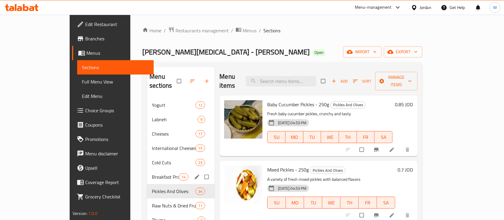
drag, startPoint x: 121, startPoint y: 164, endPoint x: 121, endPoint y: 174, distance: 9.6
click at [152, 173] on span "Breakfast Products" at bounding box center [165, 176] width 27 height 7
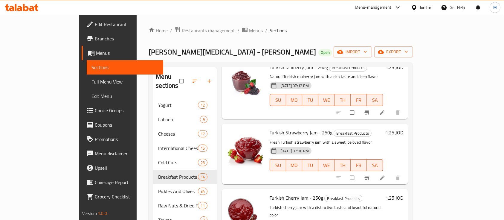
scroll to position [710, 0]
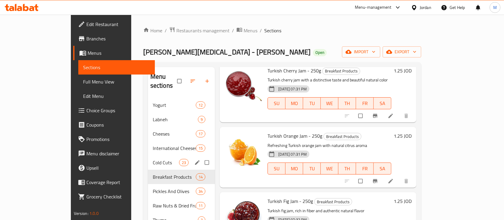
click at [153, 159] on span "Cold Cuts" at bounding box center [166, 162] width 26 height 7
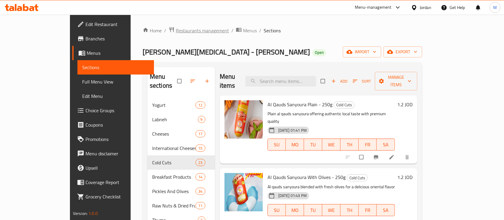
click at [176, 33] on span "Restaurants management" at bounding box center [202, 30] width 53 height 7
